Goal: Information Seeking & Learning: Learn about a topic

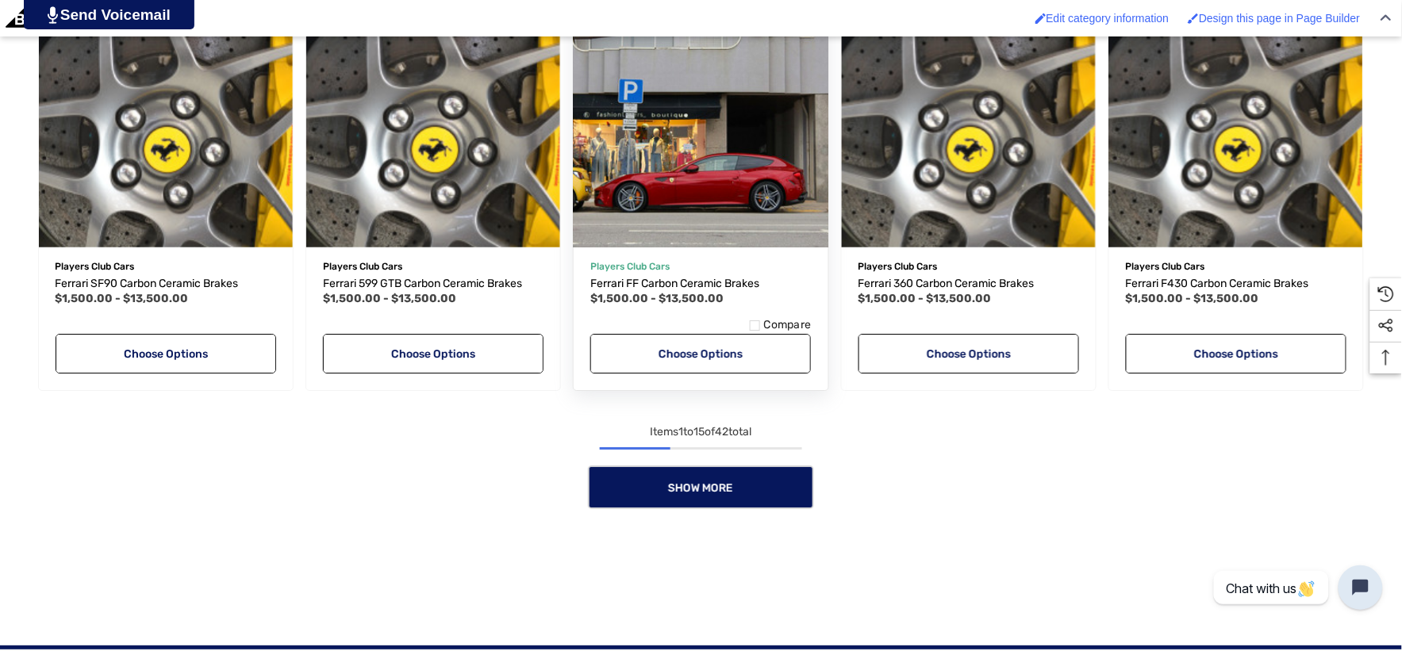
scroll to position [1586, 0]
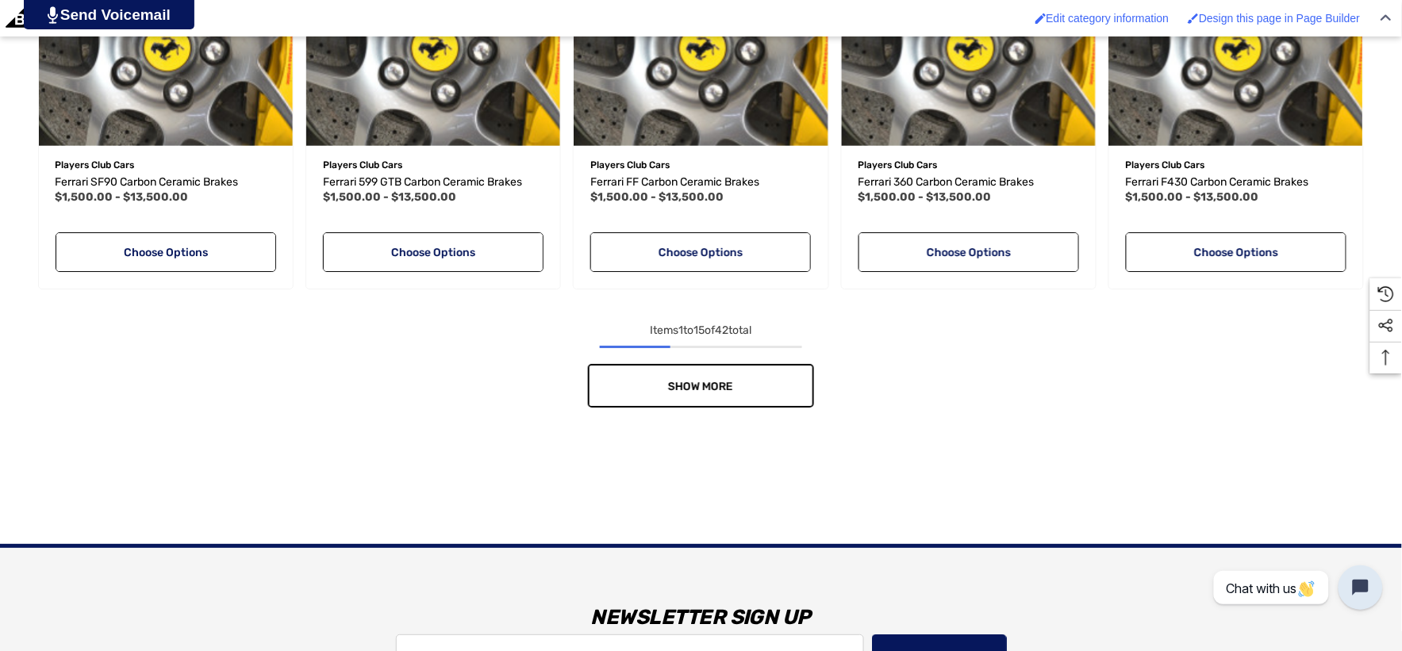
click at [746, 378] on link "Show More" at bounding box center [701, 386] width 226 height 44
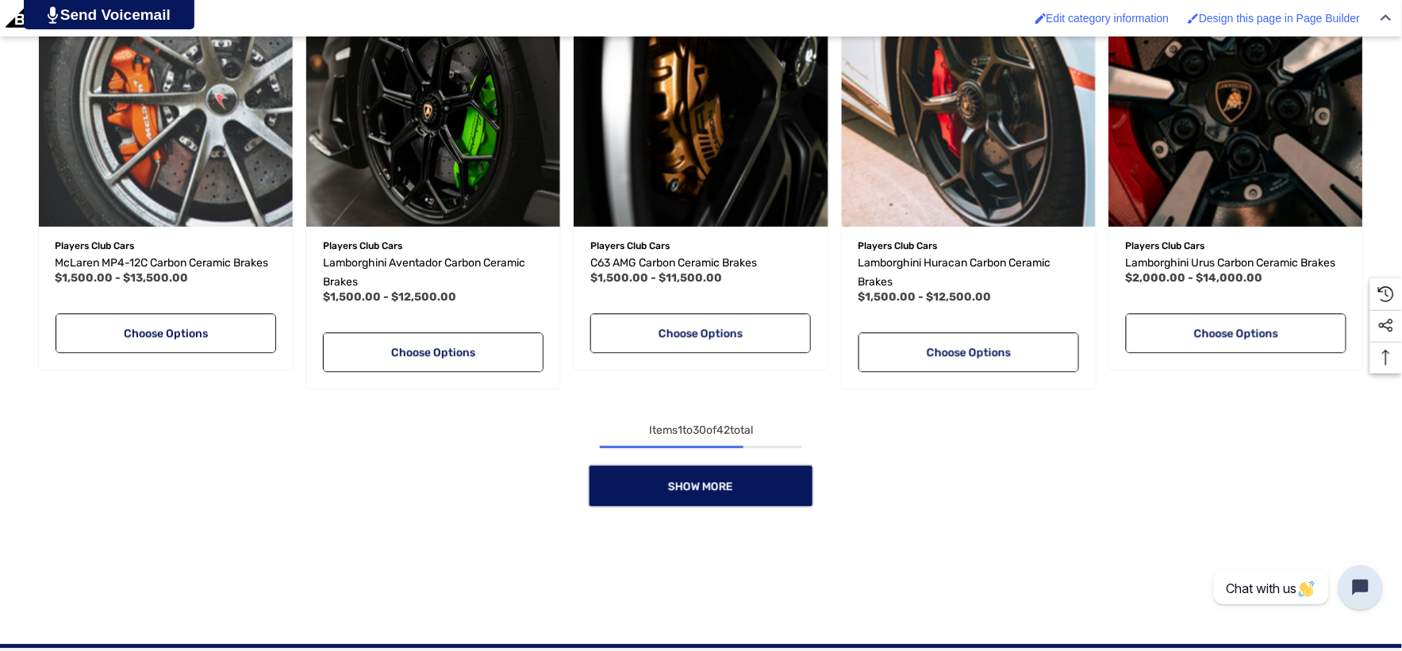
scroll to position [2820, 0]
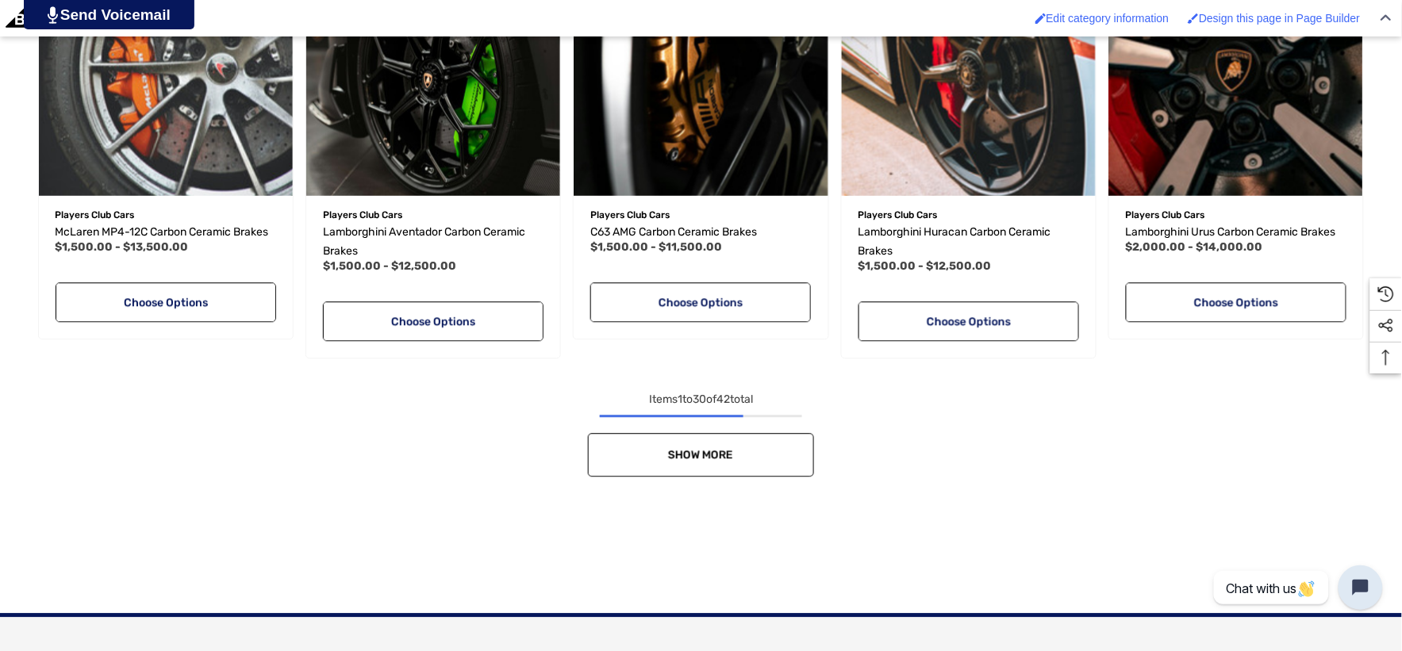
click at [746, 447] on link "Show More" at bounding box center [701, 455] width 226 height 44
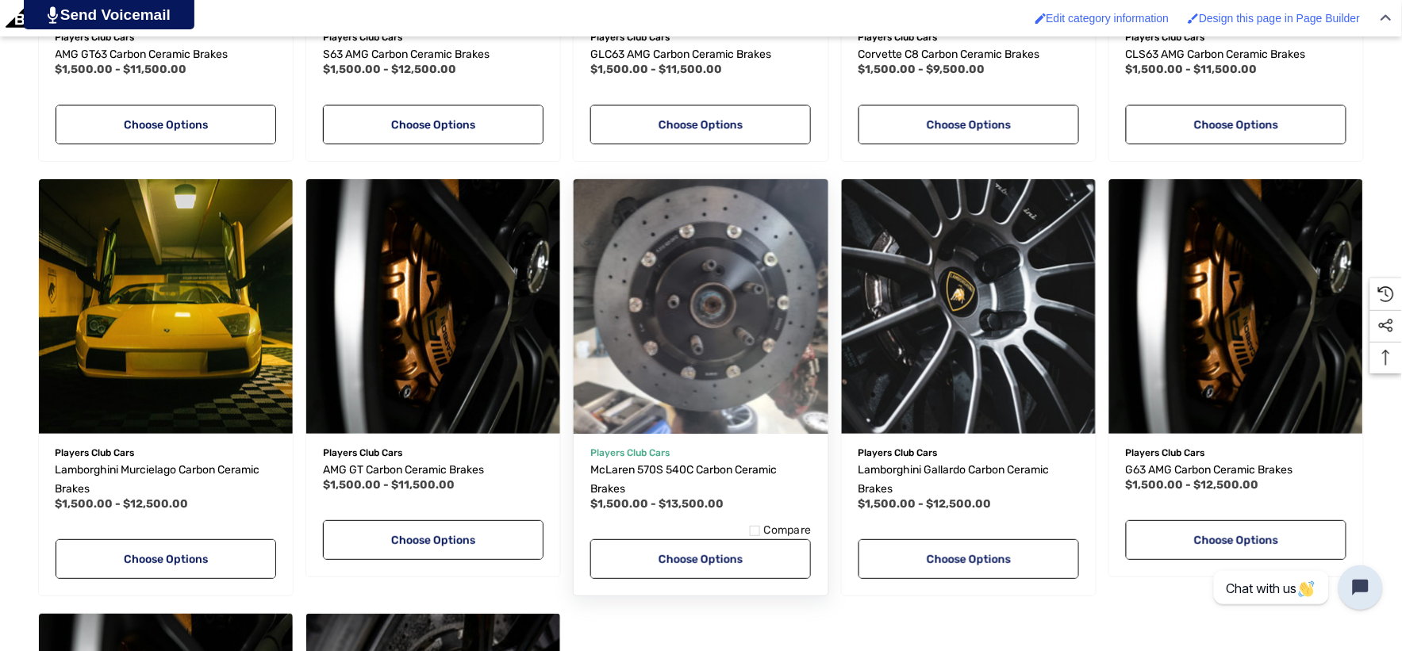
scroll to position [3437, 0]
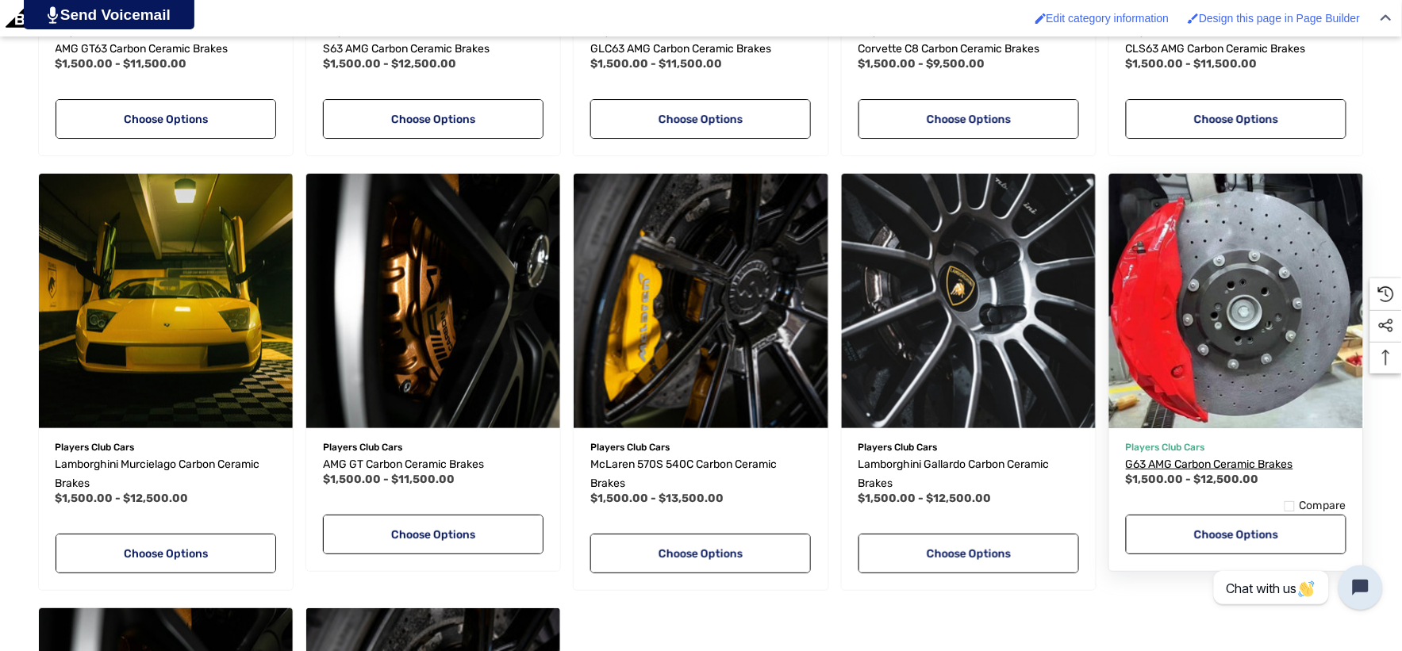
click at [1145, 464] on span "G63 AMG Carbon Ceramic Brakes" at bounding box center [1209, 464] width 167 height 13
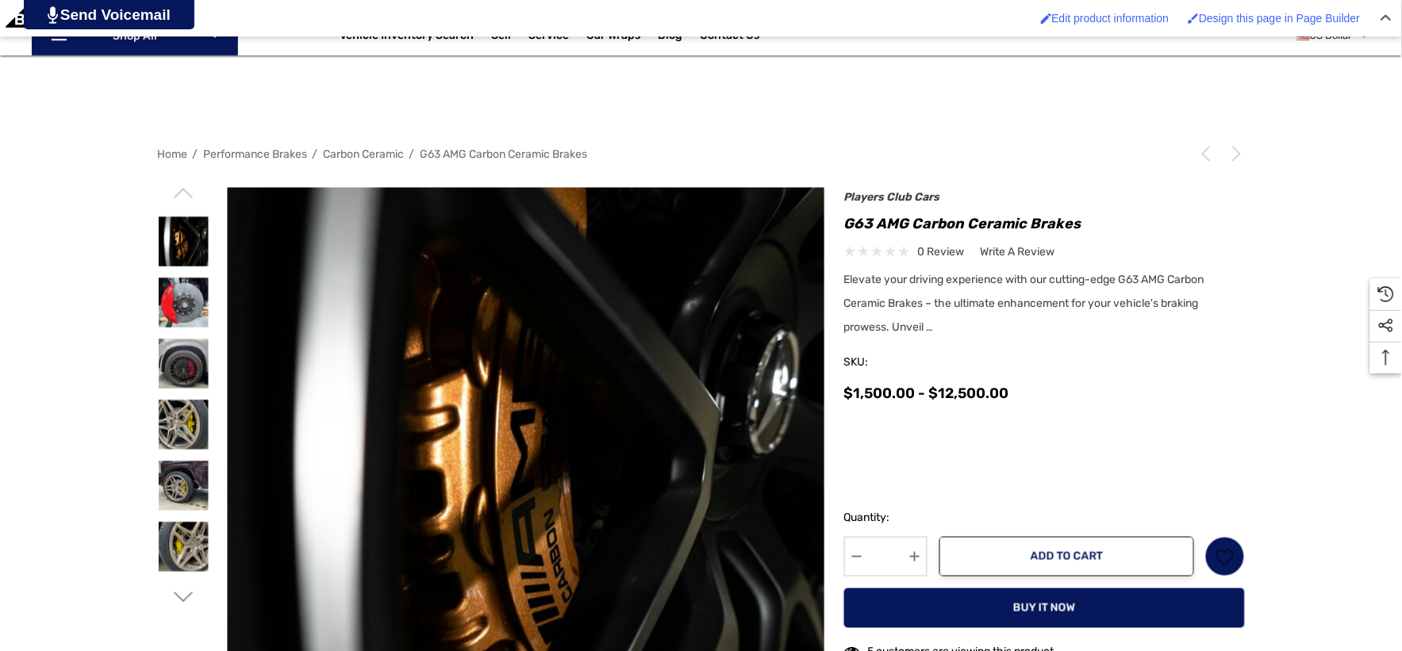
scroll to position [264, 0]
click at [200, 239] on img at bounding box center [184, 242] width 50 height 50
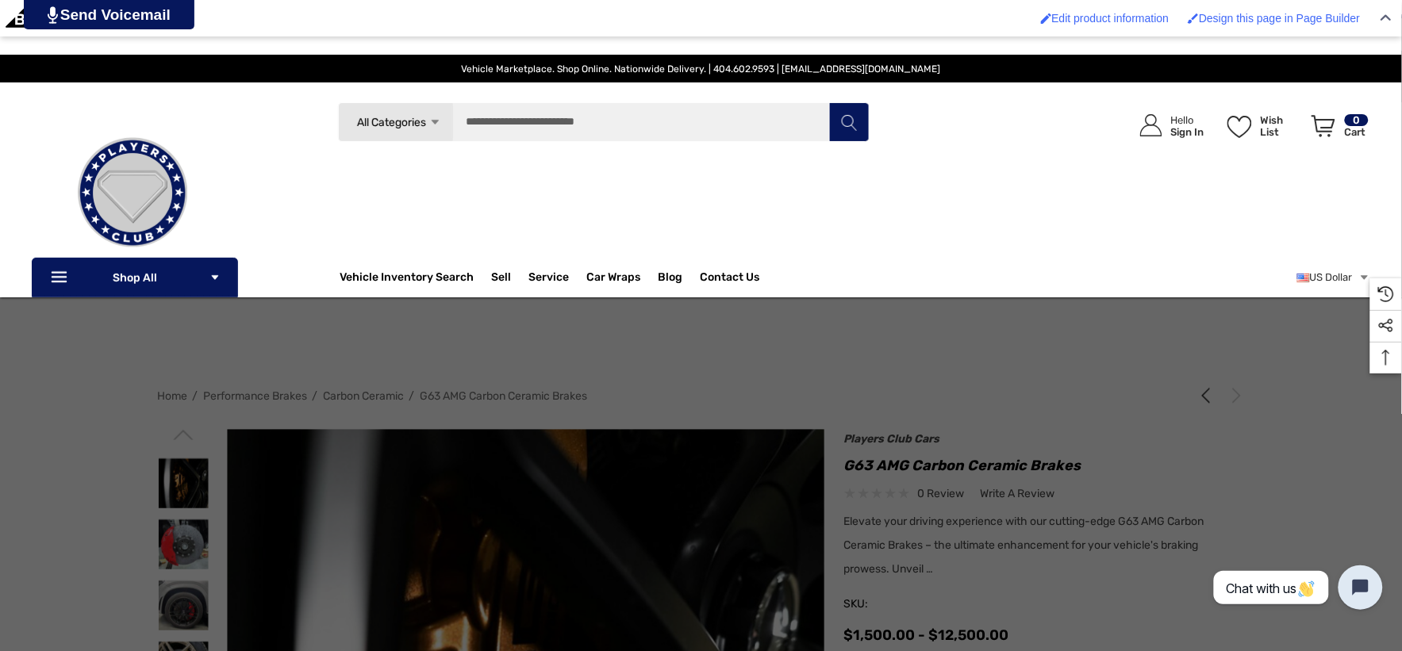
scroll to position [0, 0]
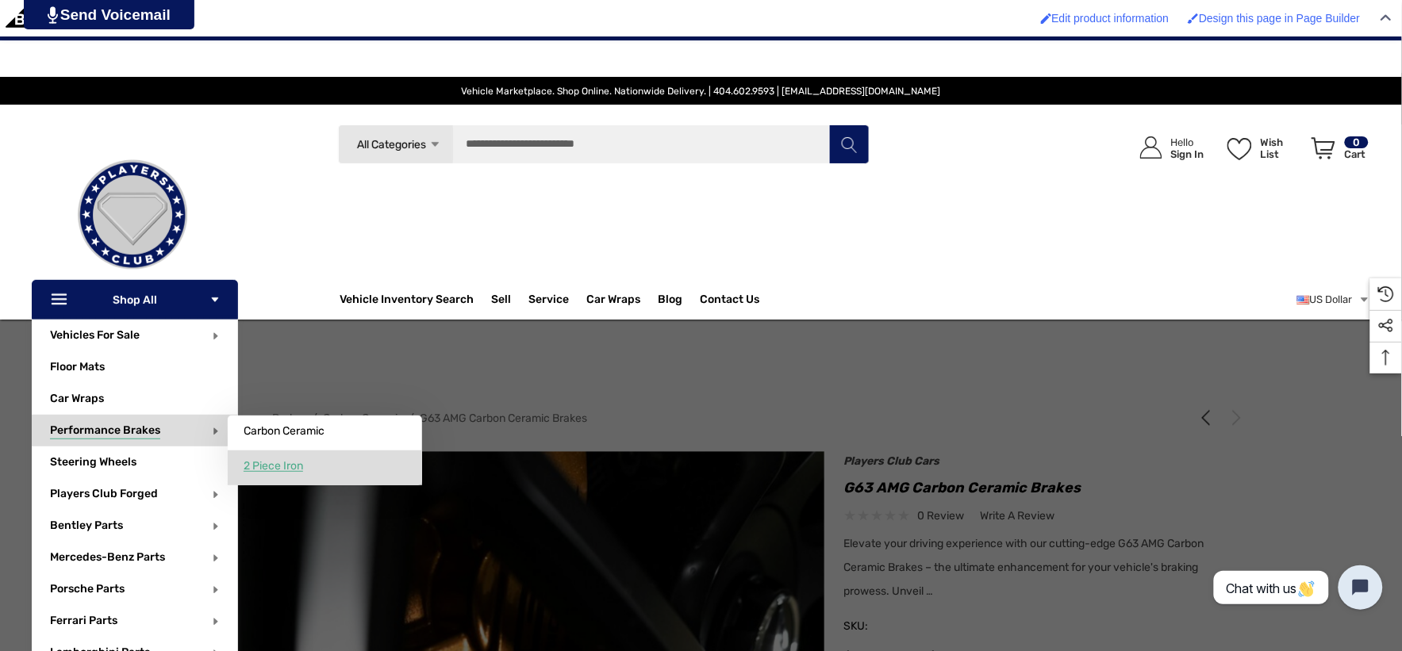
click at [259, 463] on span "2 Piece Iron" at bounding box center [273, 466] width 59 height 14
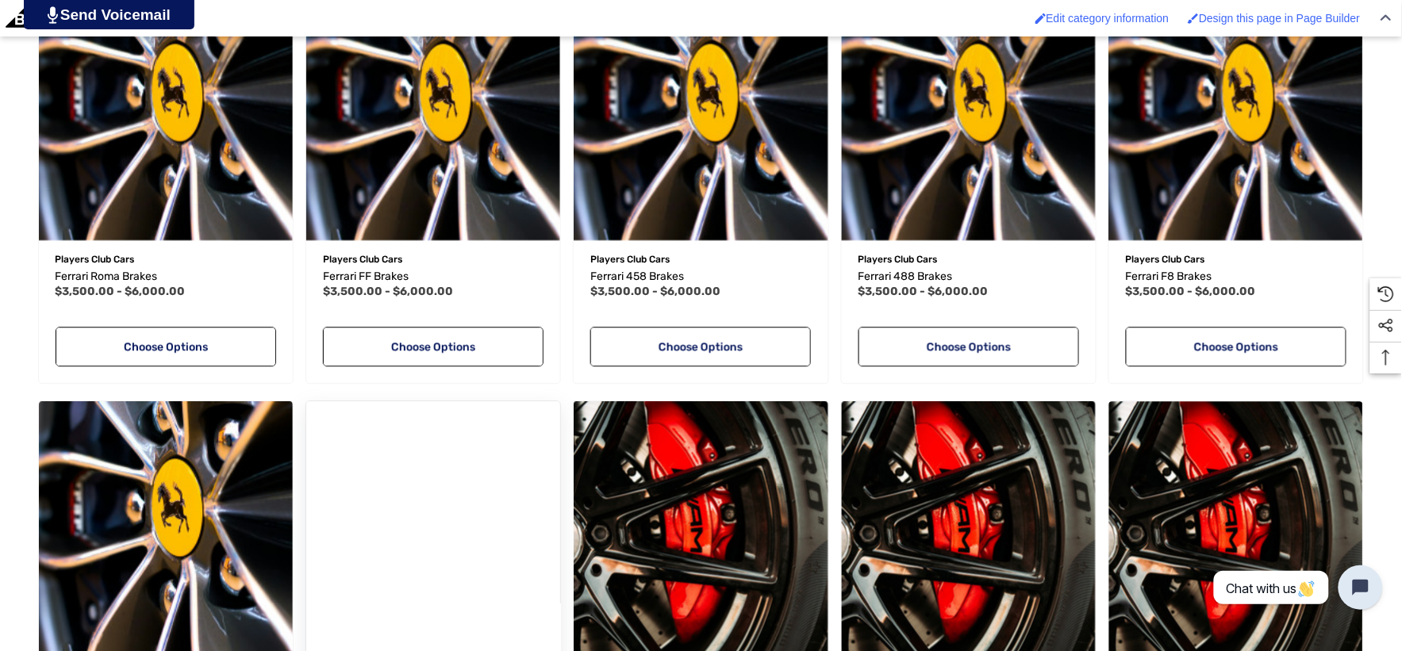
scroll to position [1321, 0]
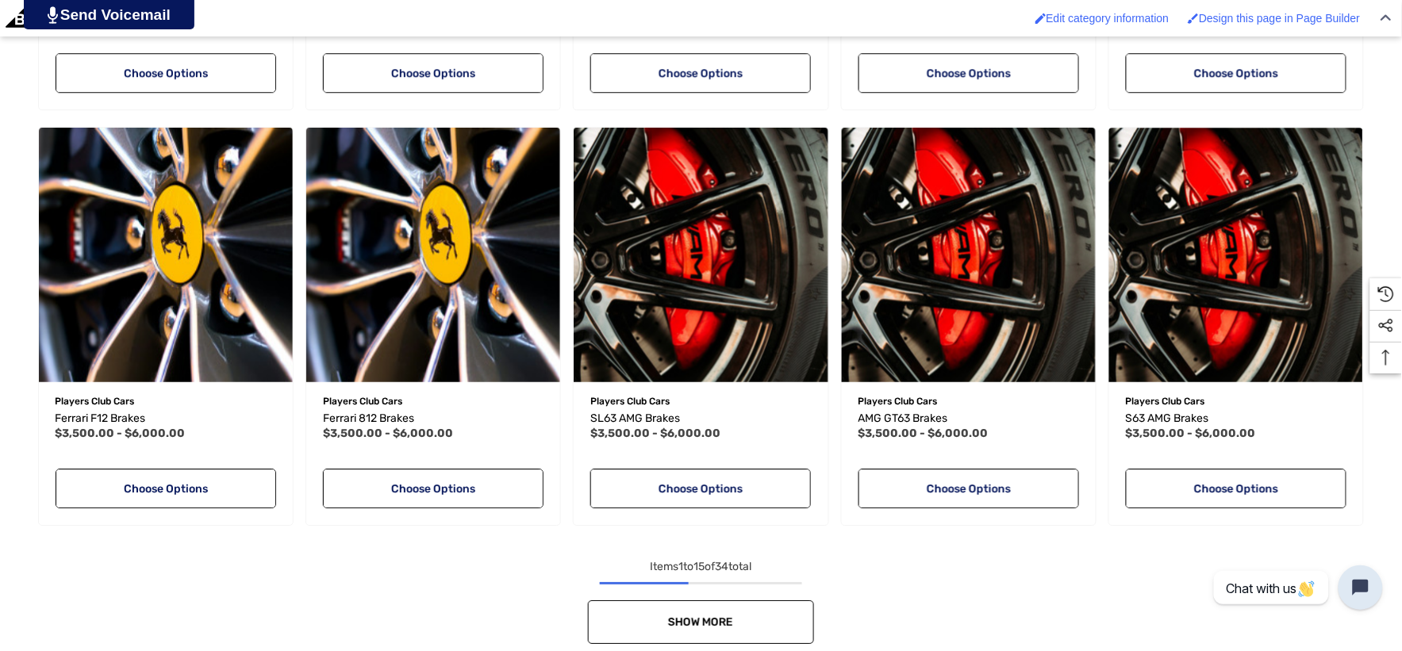
click at [715, 608] on link "Show More" at bounding box center [701, 622] width 226 height 44
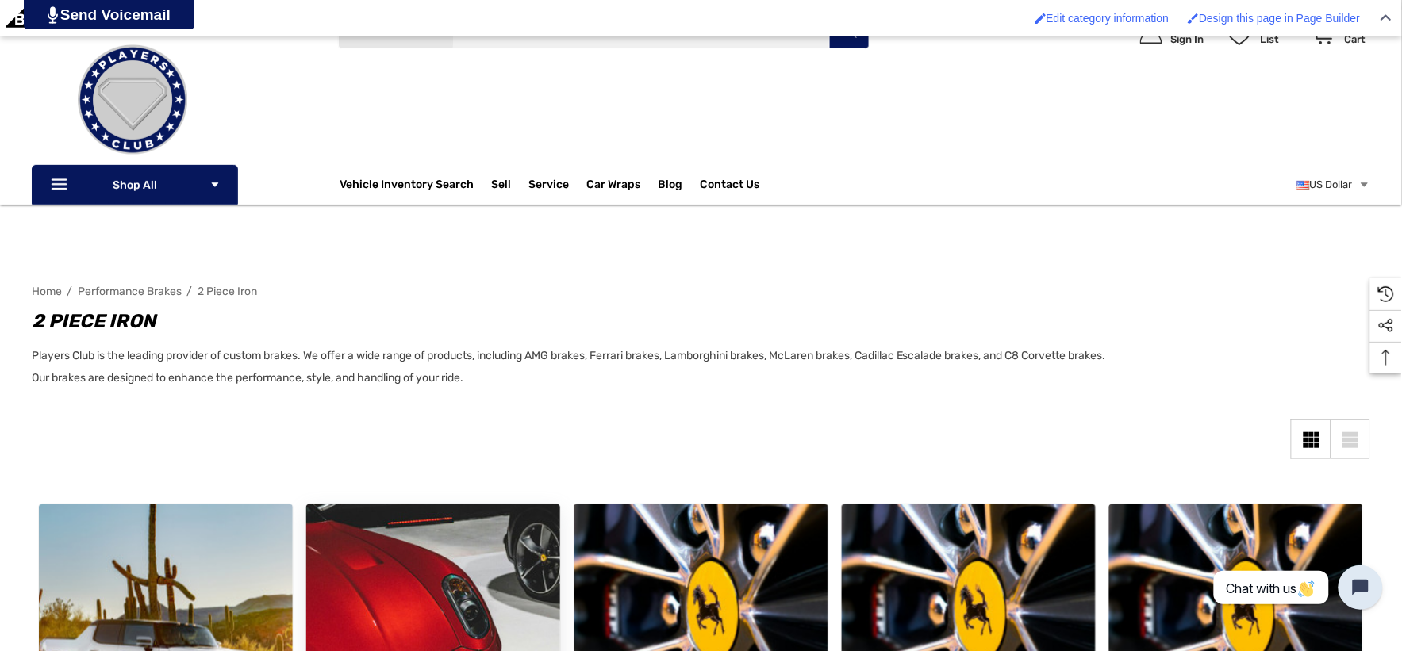
scroll to position [0, 0]
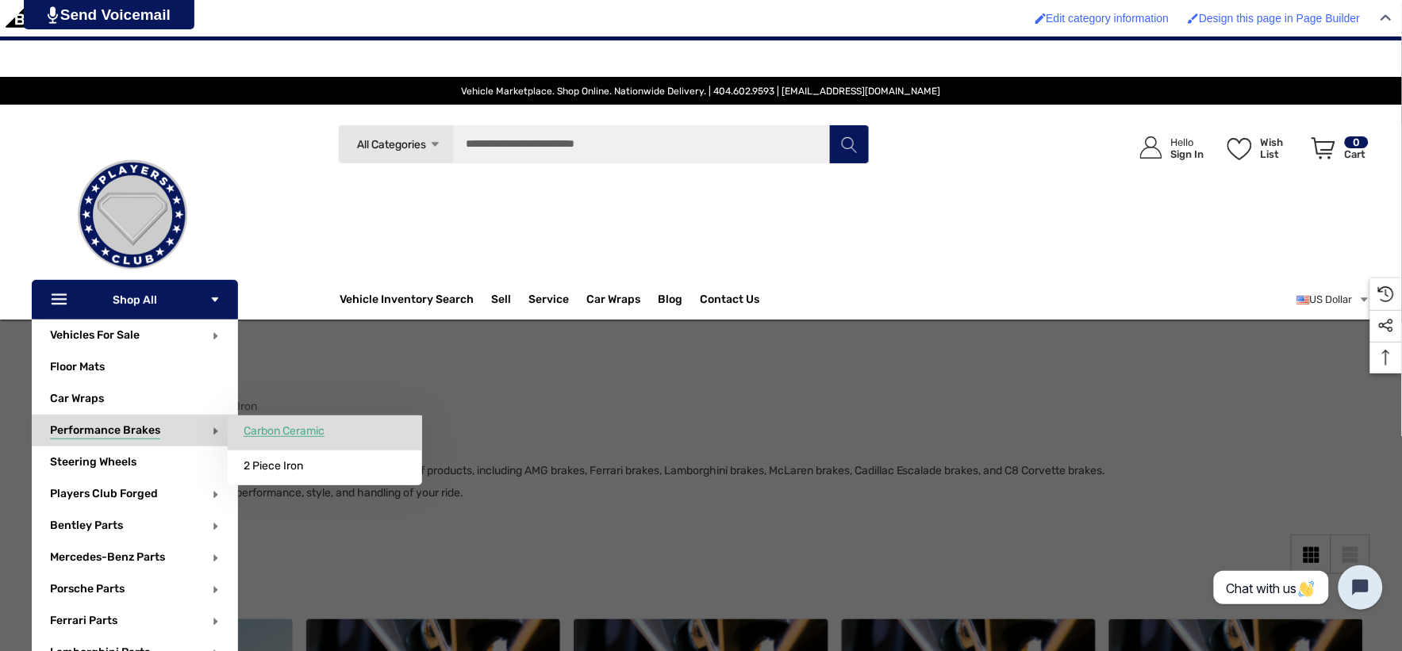
click at [291, 434] on span "Carbon Ceramic" at bounding box center [284, 431] width 81 height 14
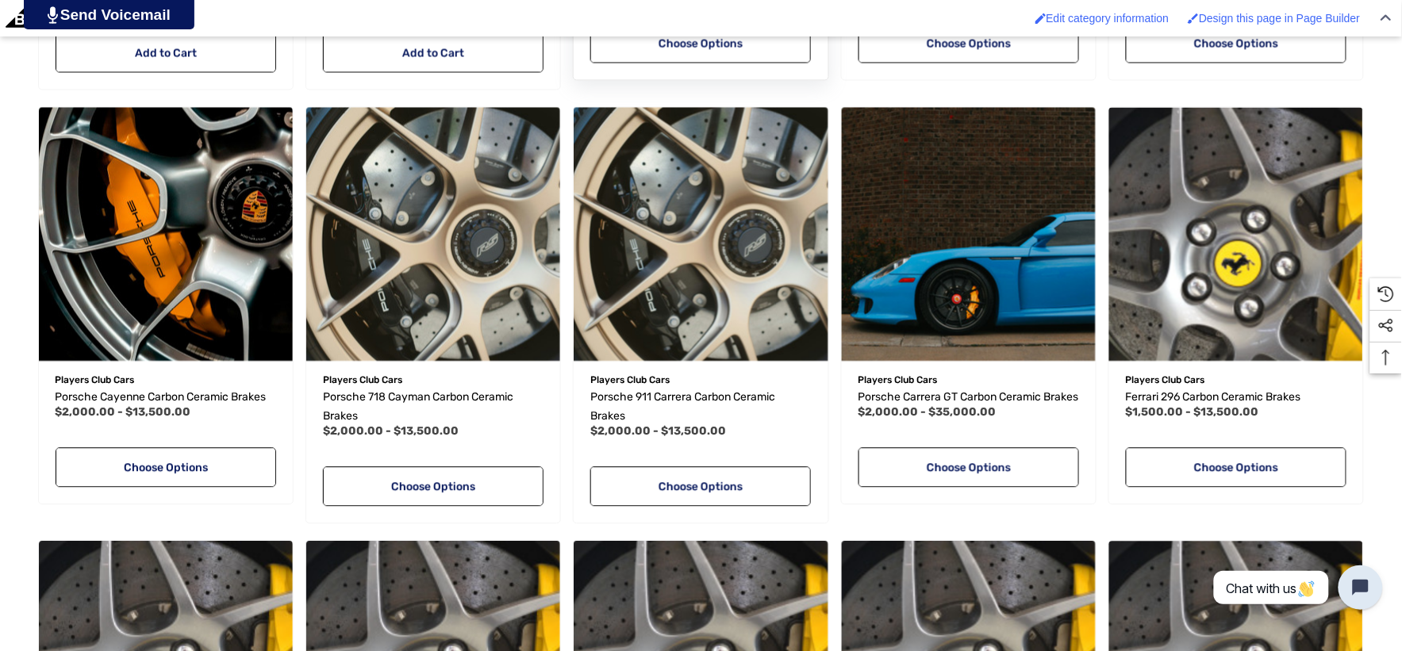
scroll to position [969, 0]
